Goal: Task Accomplishment & Management: Use online tool/utility

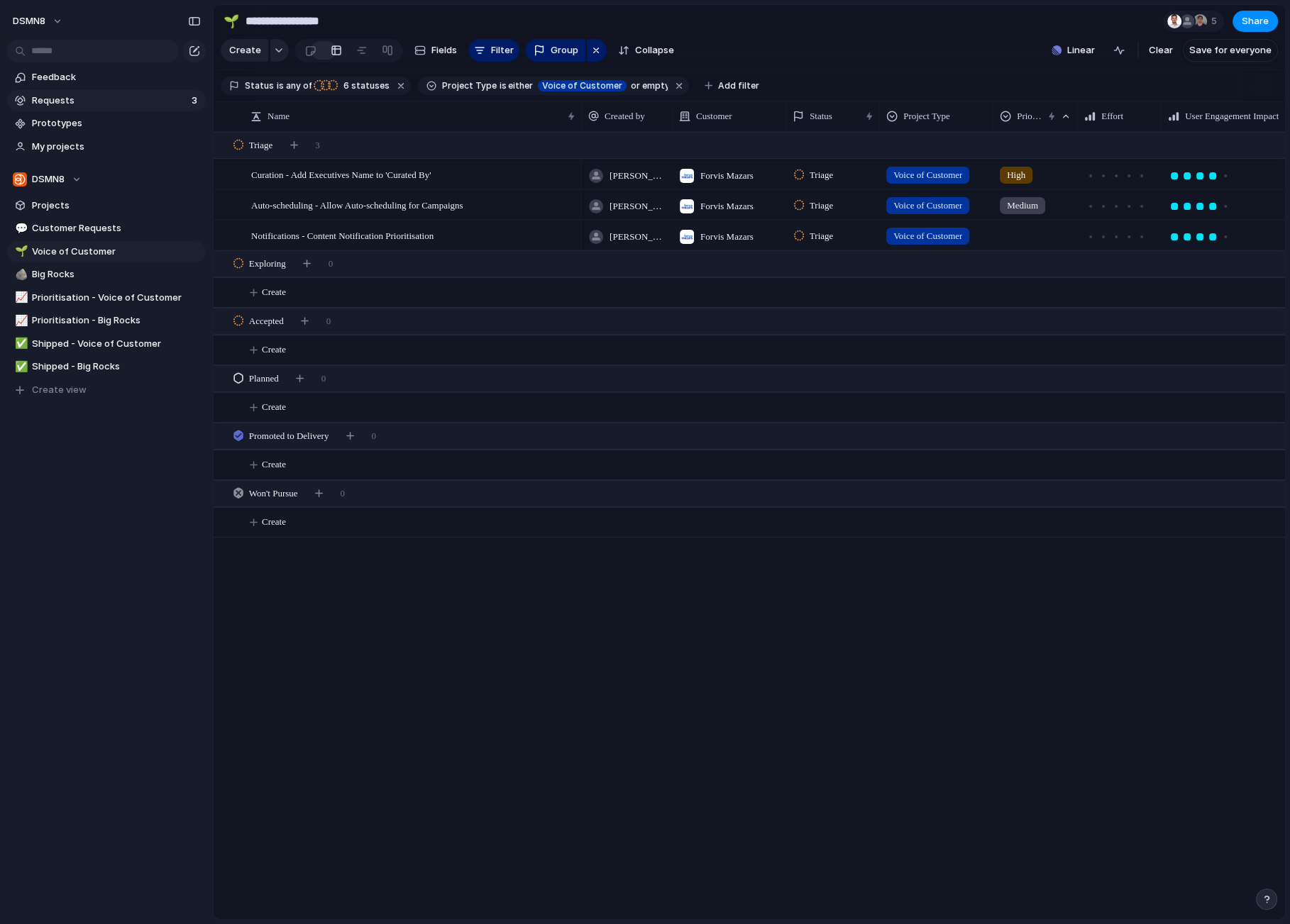
click at [78, 95] on span "Requests" at bounding box center [109, 101] width 155 height 14
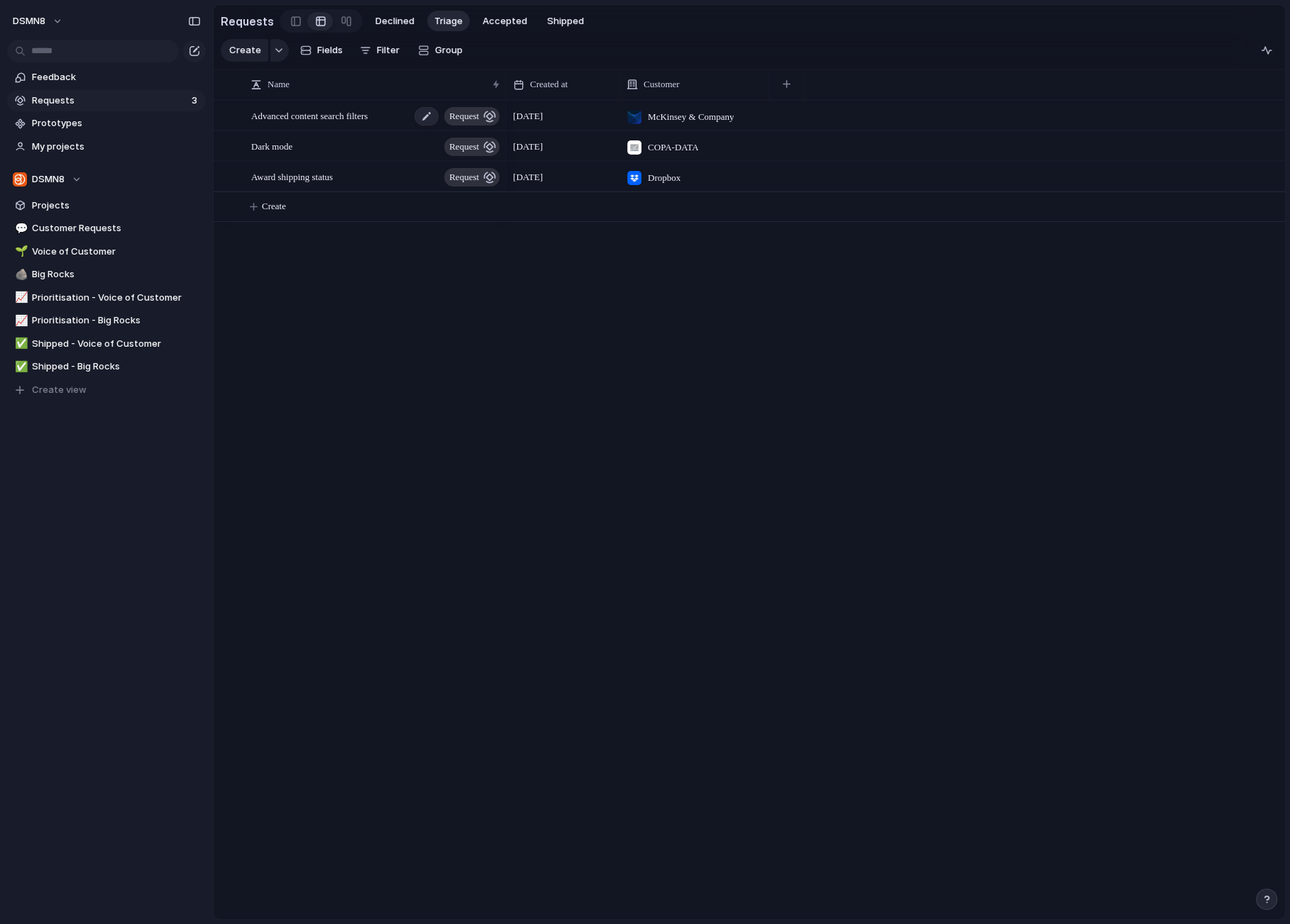
click at [468, 119] on span "request" at bounding box center [463, 117] width 30 height 20
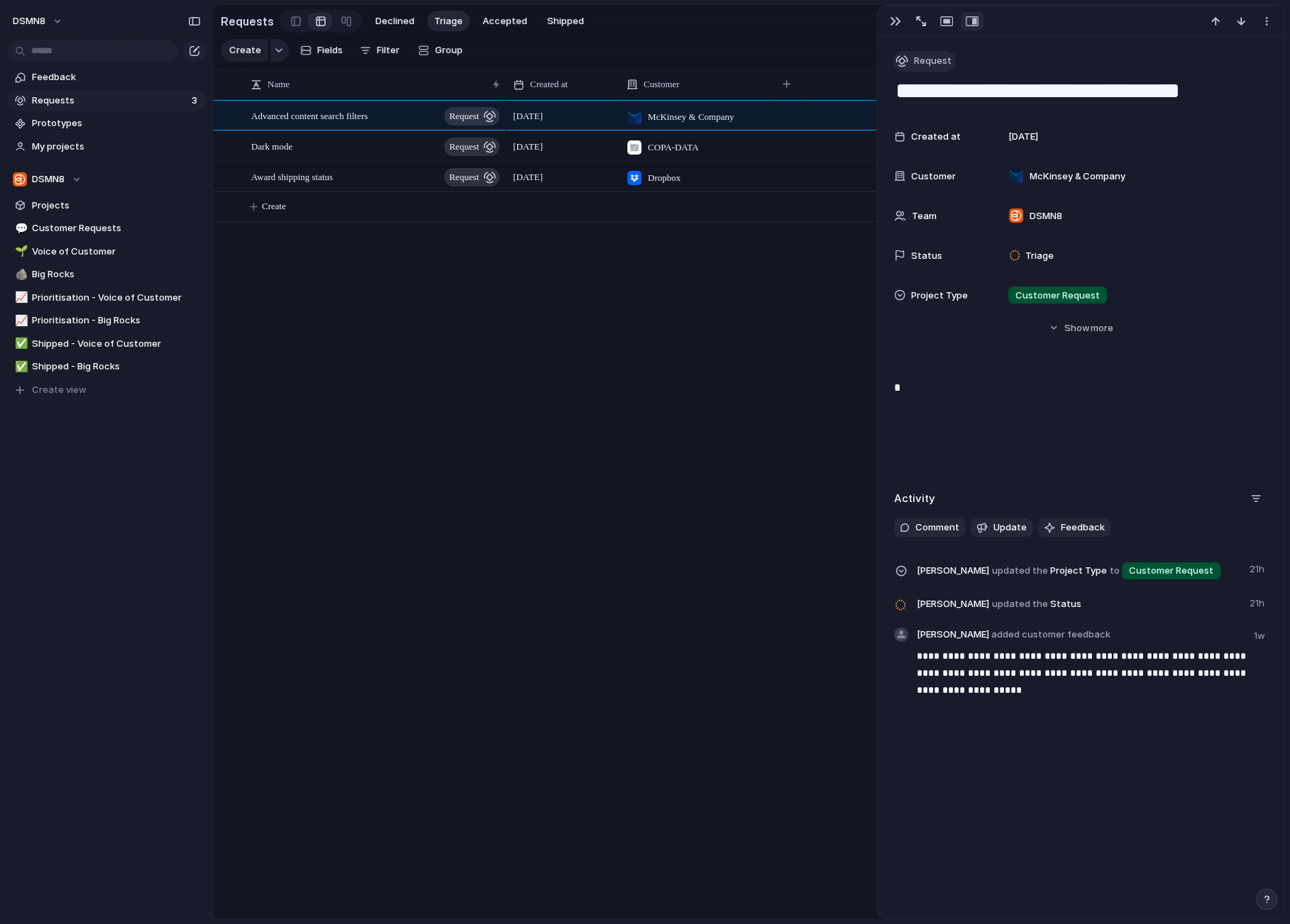
click at [698, 63] on span "Request" at bounding box center [933, 61] width 38 height 14
click at [698, 53] on div "Goal Program Initiative Launch Request Project Customize" at bounding box center [645, 462] width 1290 height 924
click at [288, 120] on span "Advanced content search filters" at bounding box center [309, 116] width 117 height 16
click at [698, 527] on span "Comment" at bounding box center [937, 528] width 44 height 14
